Goal: Task Accomplishment & Management: Use online tool/utility

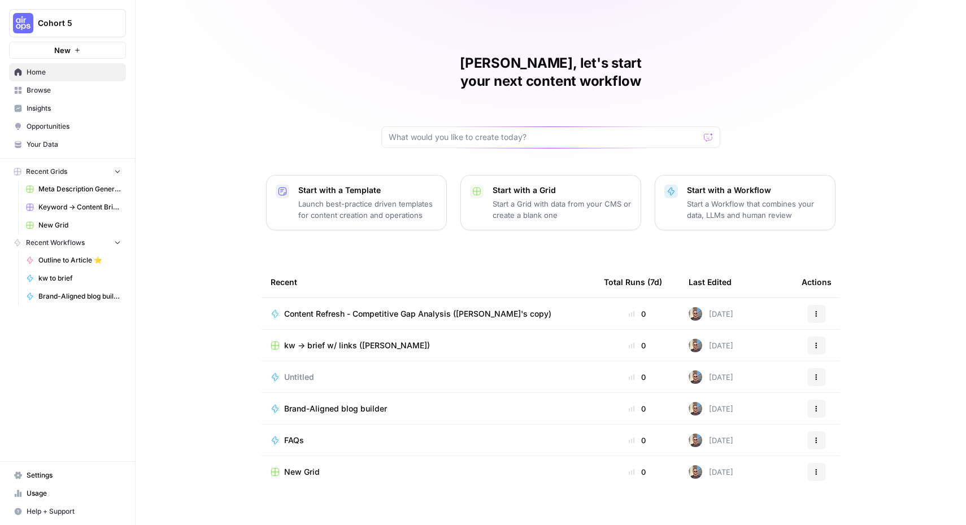
click at [226, 275] on div "Filip, let's start your next content workflow Start with a Template Launch best…" at bounding box center [551, 269] width 830 height 538
click at [45, 21] on span "Cohort 5" at bounding box center [72, 23] width 68 height 11
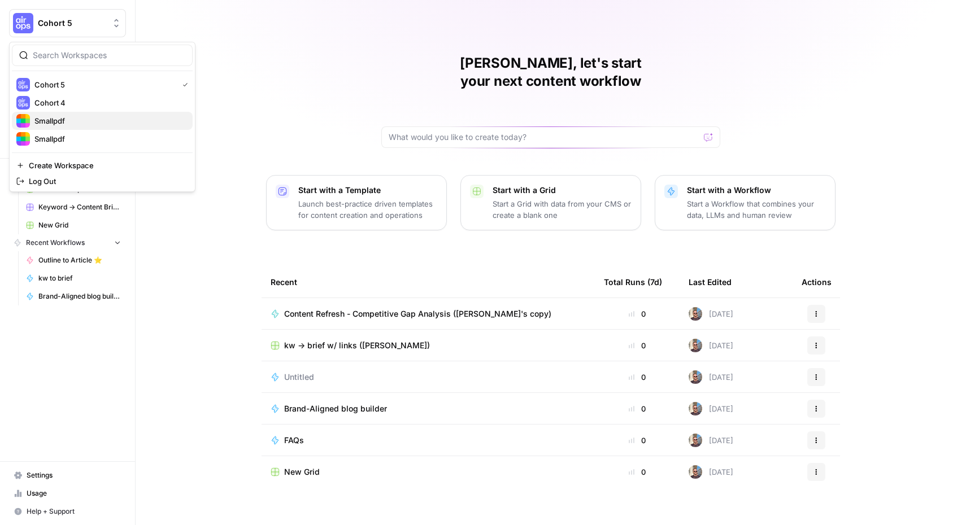
click at [58, 116] on span "Smallpdf" at bounding box center [108, 120] width 149 height 11
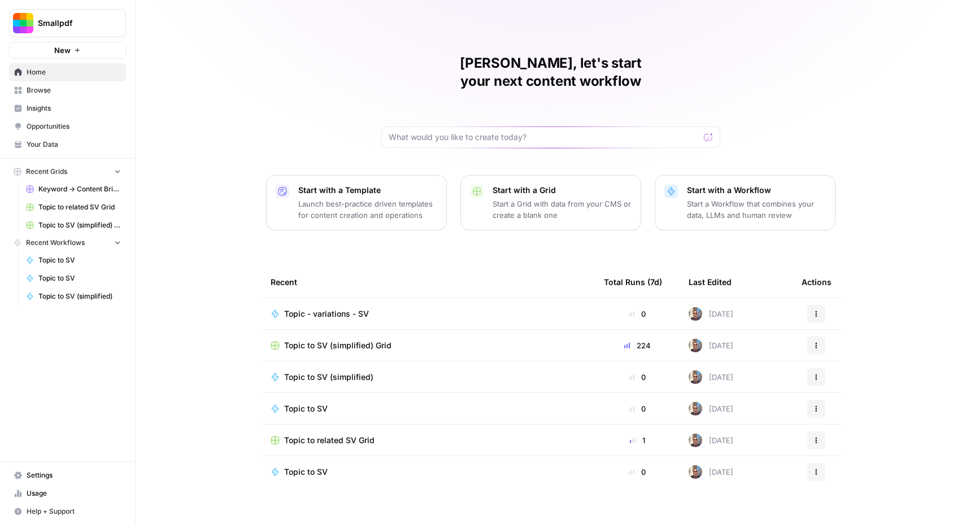
click at [53, 89] on span "Browse" at bounding box center [74, 90] width 94 height 10
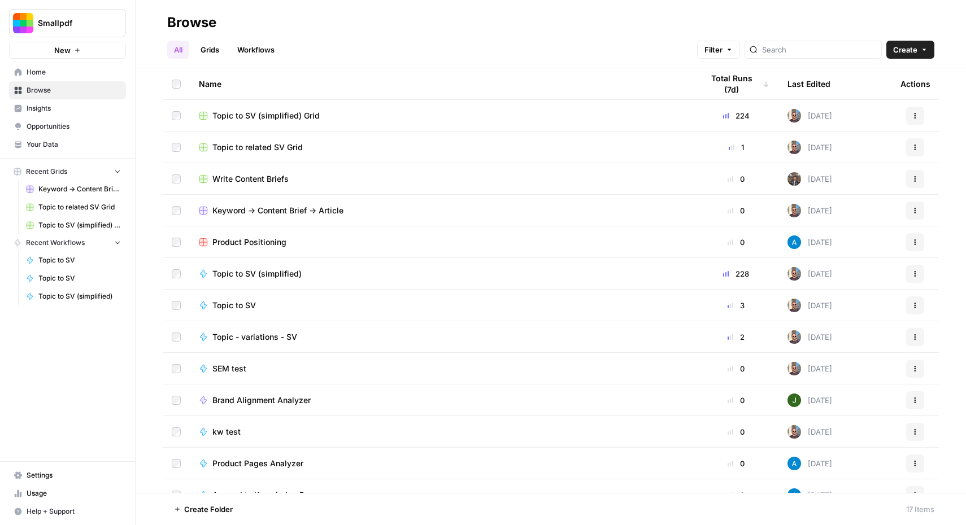
click at [308, 210] on span "Keyword -> Content Brief -> Article" at bounding box center [277, 210] width 131 height 11
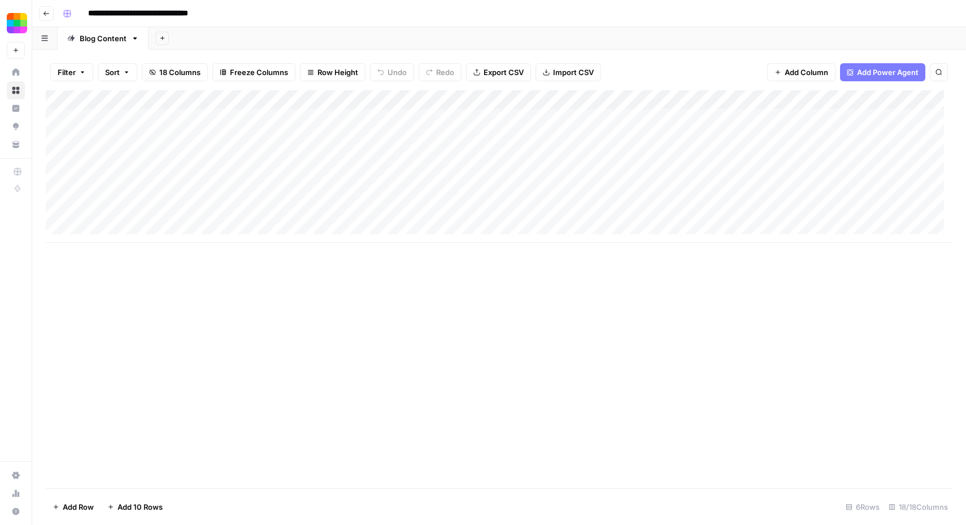
click at [368, 117] on div "Add Column" at bounding box center [499, 166] width 907 height 153
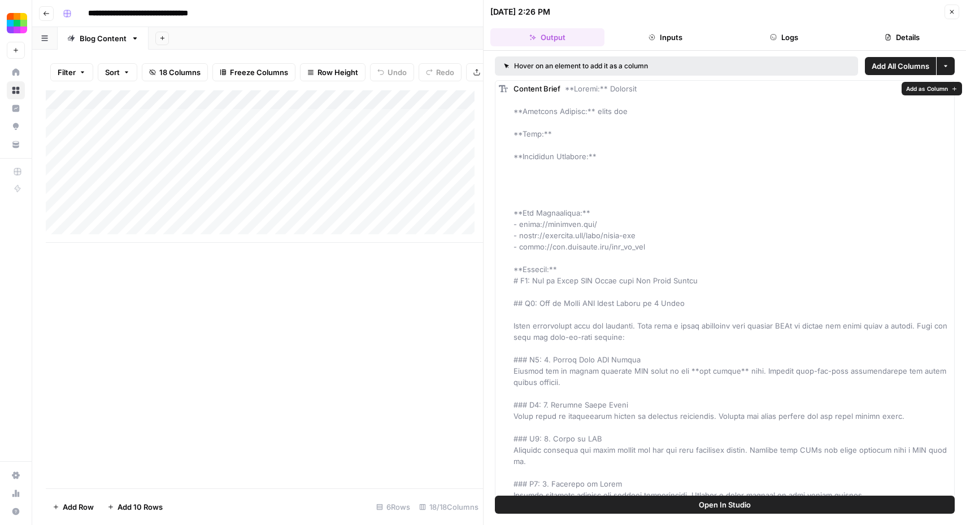
click at [783, 38] on button "Logs" at bounding box center [784, 37] width 114 height 18
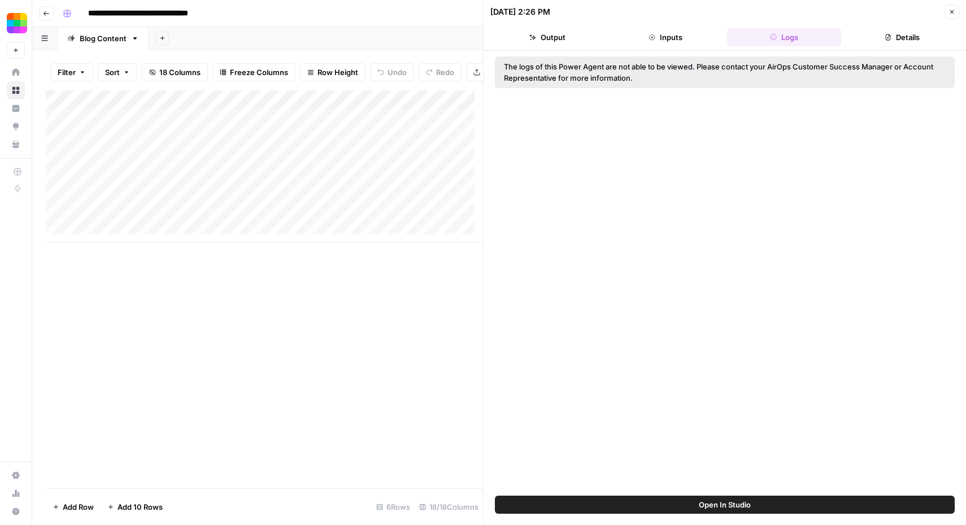
click at [560, 36] on button "Output" at bounding box center [547, 37] width 114 height 18
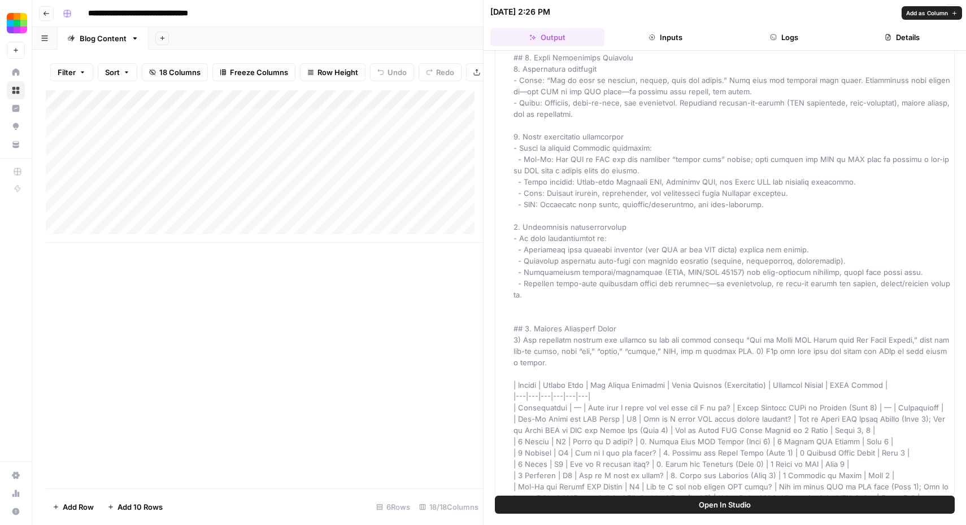
scroll to position [3556, 0]
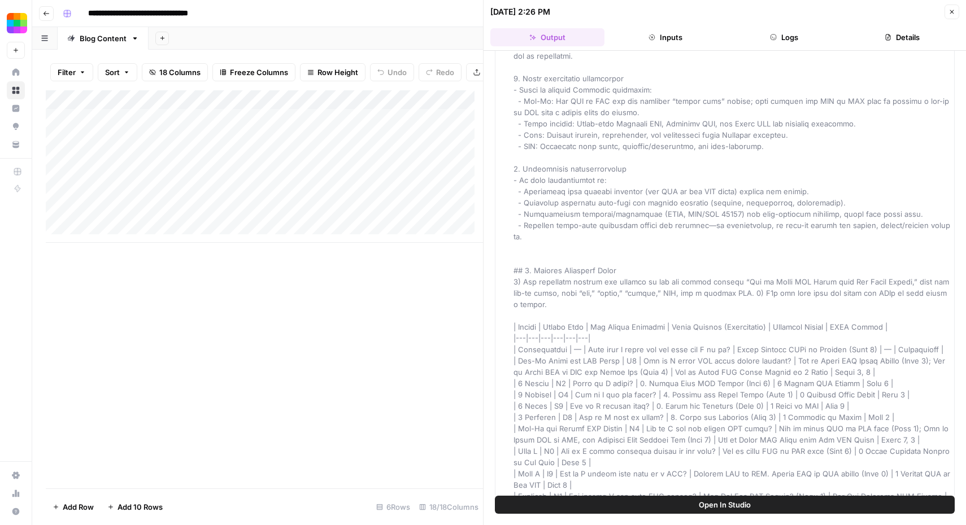
click at [955, 14] on icon "button" at bounding box center [951, 11] width 7 height 7
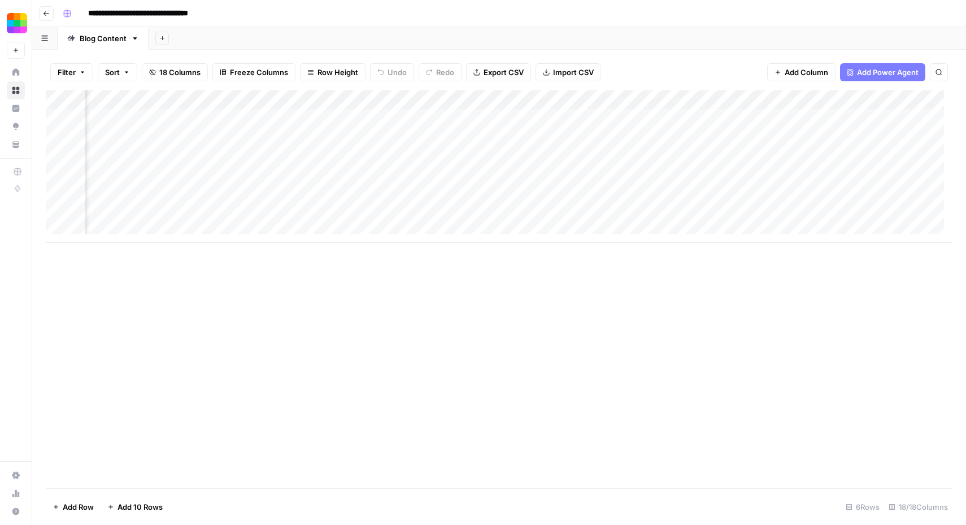
scroll to position [0, 186]
click at [364, 114] on div "Add Column" at bounding box center [499, 166] width 907 height 153
click at [399, 116] on div "Add Column" at bounding box center [499, 166] width 907 height 153
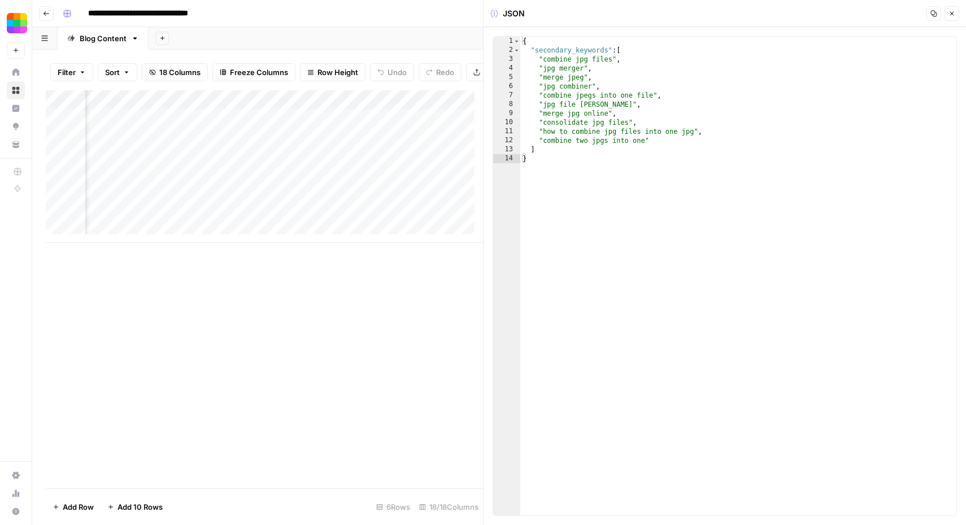
click at [950, 12] on icon "button" at bounding box center [951, 13] width 7 height 7
